Goal: Navigation & Orientation: Find specific page/section

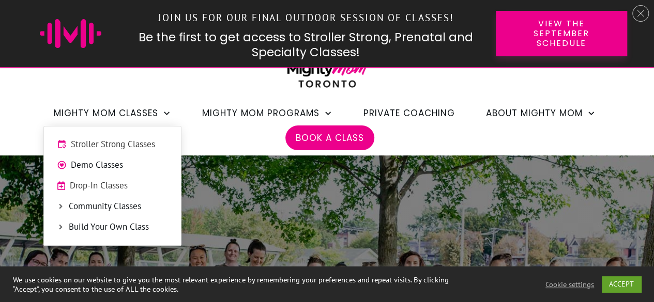
scroll to position [86, 0]
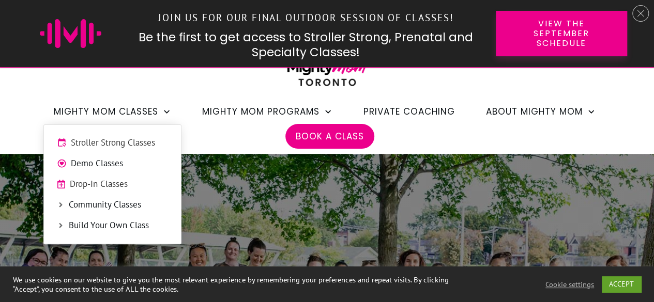
click at [146, 141] on span "Stroller Strong Classes" at bounding box center [119, 142] width 97 height 13
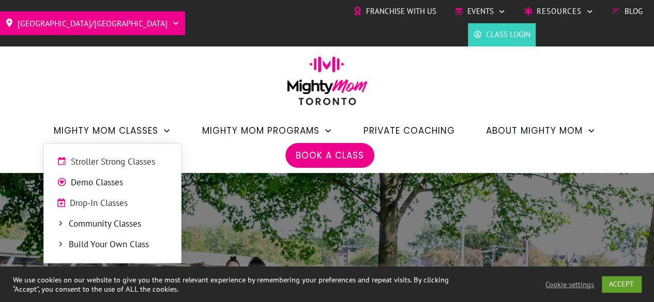
click at [105, 207] on span "Drop-In Classes" at bounding box center [119, 203] width 98 height 13
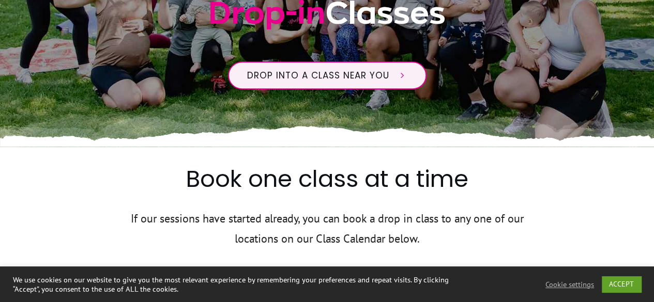
scroll to position [359, 0]
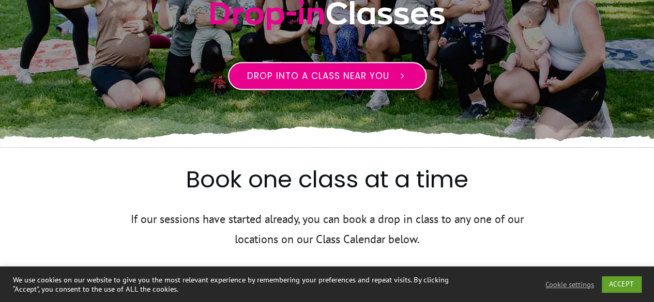
click at [360, 72] on span "Drop into a class near you" at bounding box center [318, 76] width 142 height 12
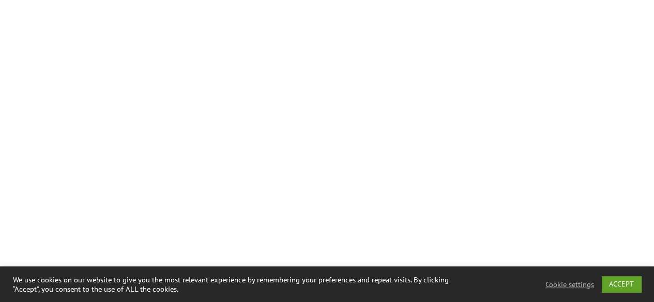
scroll to position [3409, 0]
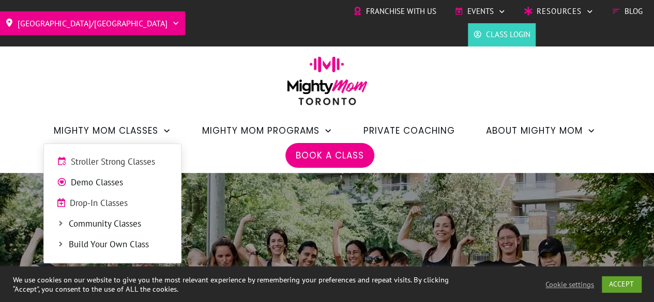
click at [117, 217] on link "Community Classes" at bounding box center [112, 225] width 127 height 16
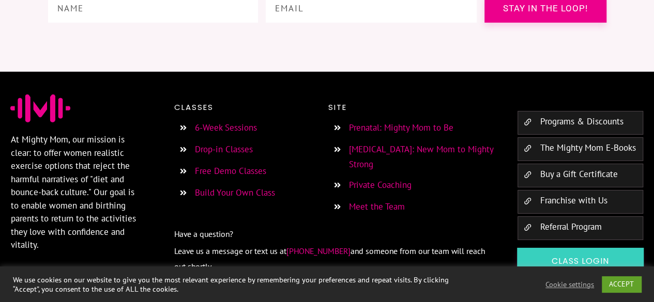
scroll to position [1612, 0]
